Goal: Task Accomplishment & Management: Manage account settings

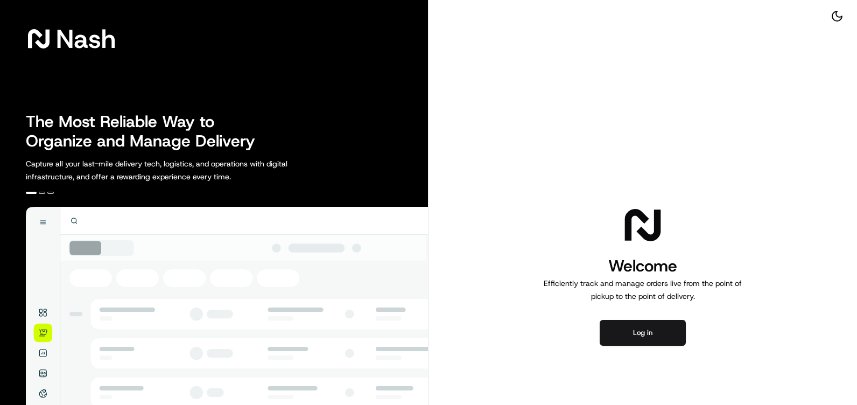
click at [622, 317] on div "Welcome Efficiently track and manage orders live from the point of pickup to th…" at bounding box center [643, 274] width 429 height 549
click at [623, 321] on button "Log in" at bounding box center [643, 333] width 86 height 26
